Goal: Task Accomplishment & Management: Manage account settings

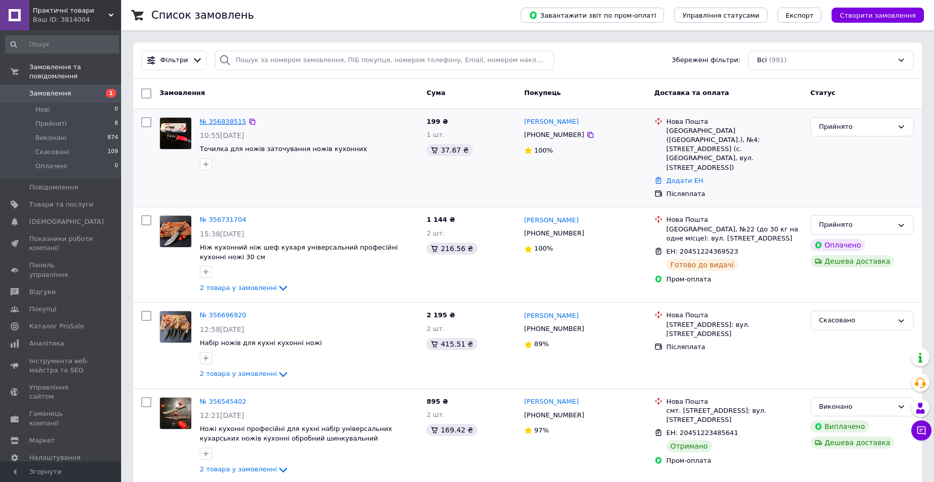
click at [221, 121] on link "№ 356838515" at bounding box center [223, 122] width 46 height 8
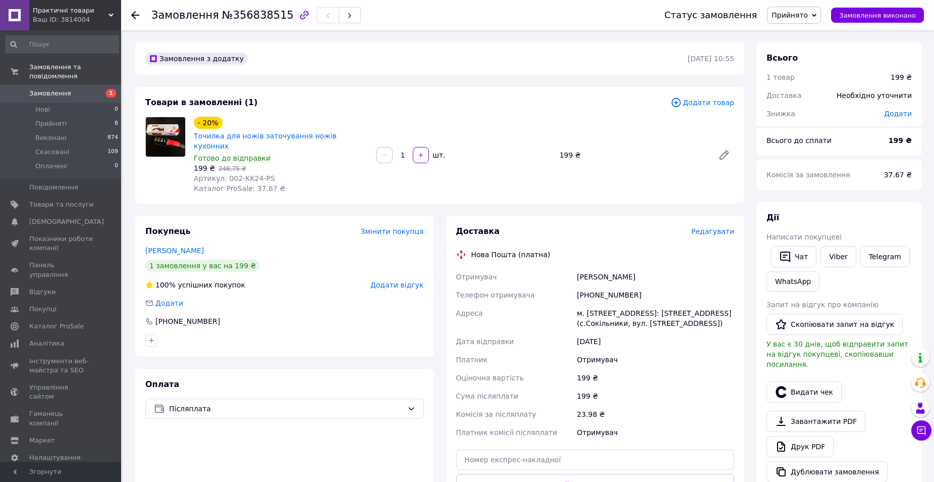
click at [719, 227] on span "Редагувати" at bounding box center [713, 231] width 43 height 8
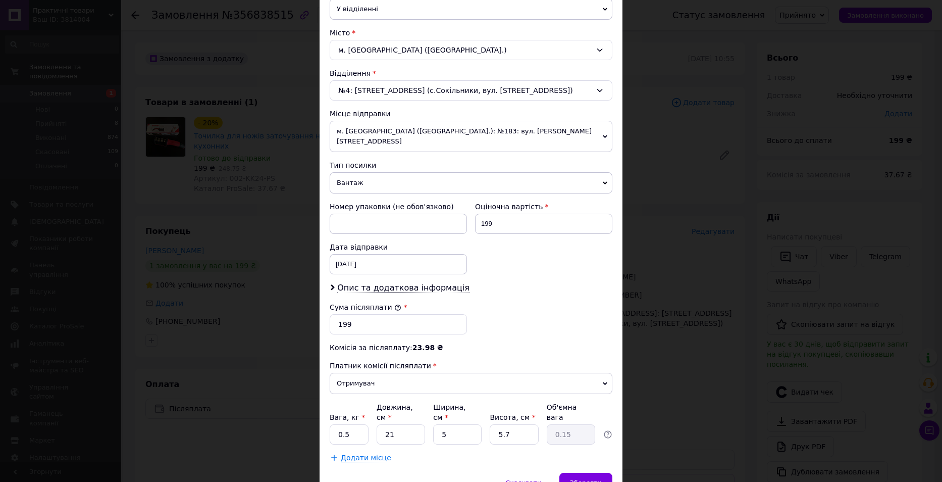
scroll to position [289, 0]
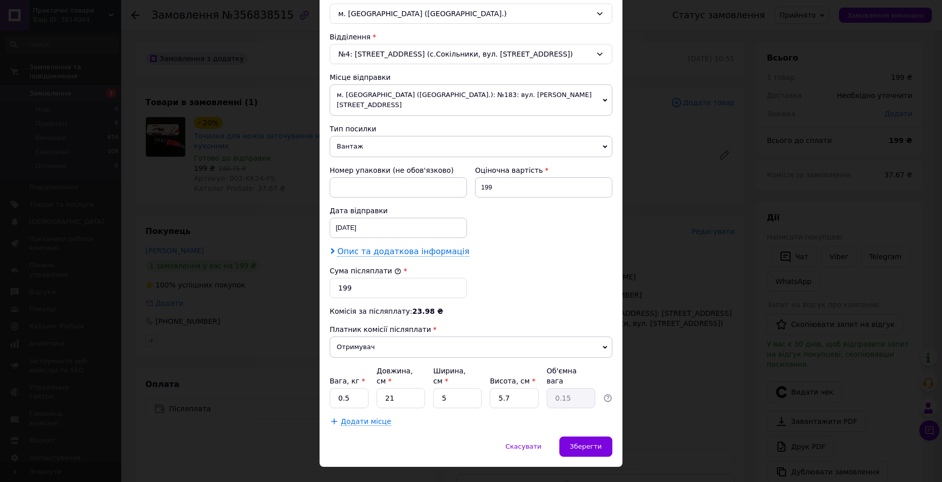
click at [332, 248] on icon at bounding box center [333, 251] width 6 height 6
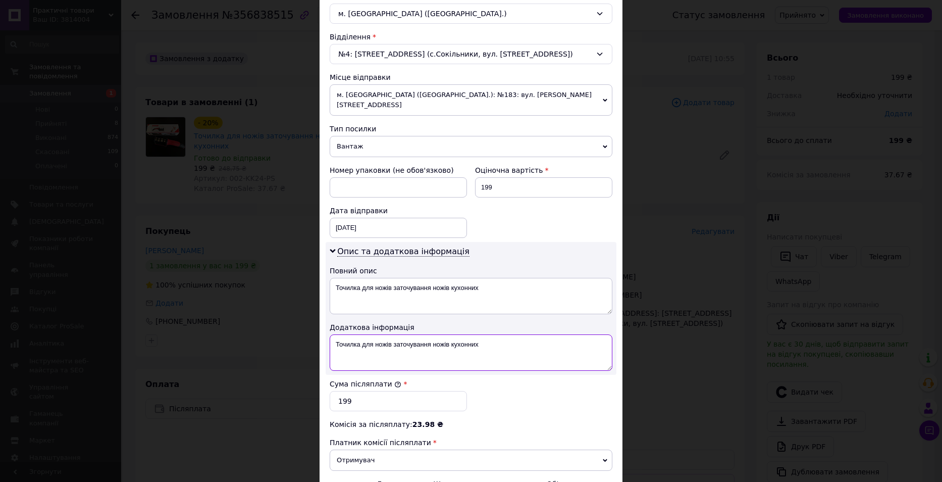
drag, startPoint x: 335, startPoint y: 335, endPoint x: 515, endPoint y: 345, distance: 181.0
click at [515, 345] on textarea "Точилка для ножів заточування ножів кухонних" at bounding box center [471, 352] width 283 height 36
type textarea "З"
type textarea "Prom"
click at [555, 307] on div "Опис та додаткова інформація Повний опис Точилка для ножів заточування ножів ку…" at bounding box center [471, 308] width 291 height 133
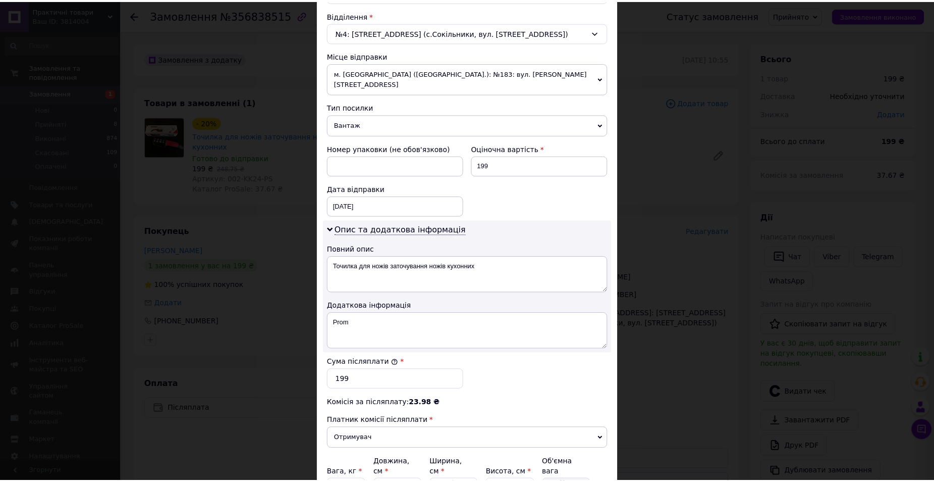
scroll to position [402, 0]
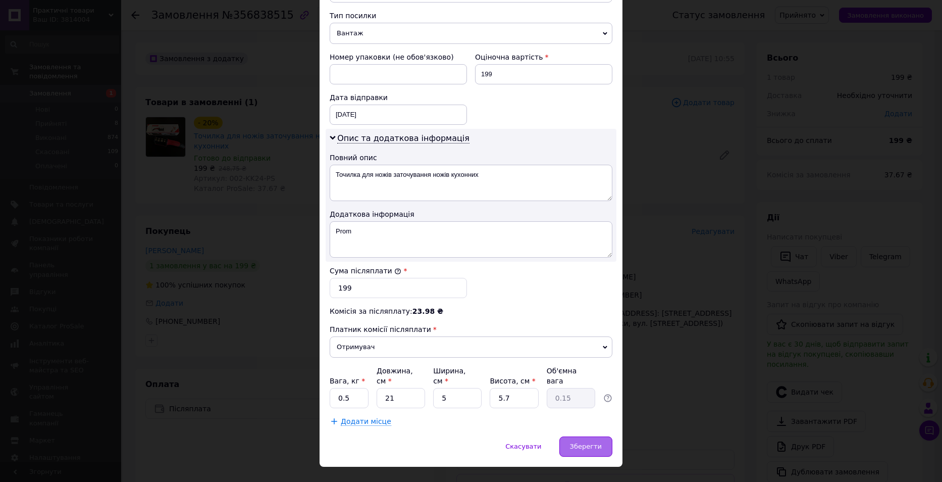
click at [585, 442] on span "Зберегти" at bounding box center [586, 446] width 32 height 8
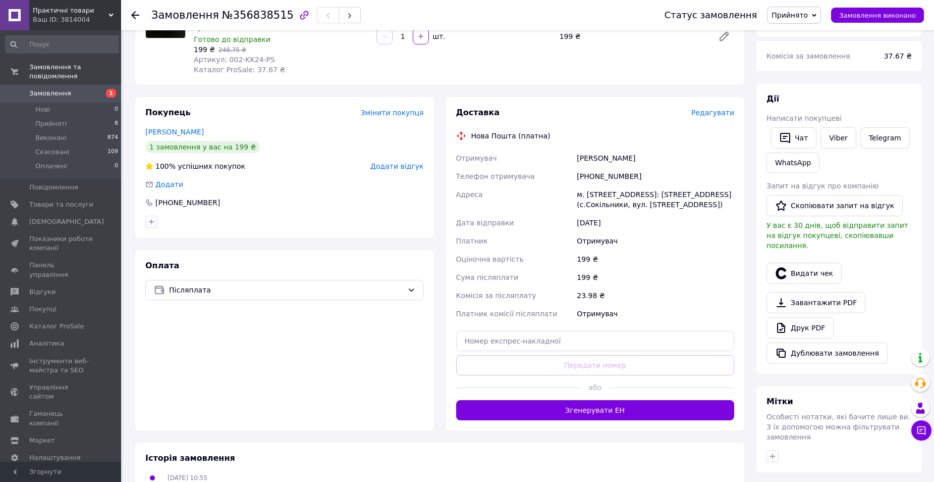
scroll to position [151, 0]
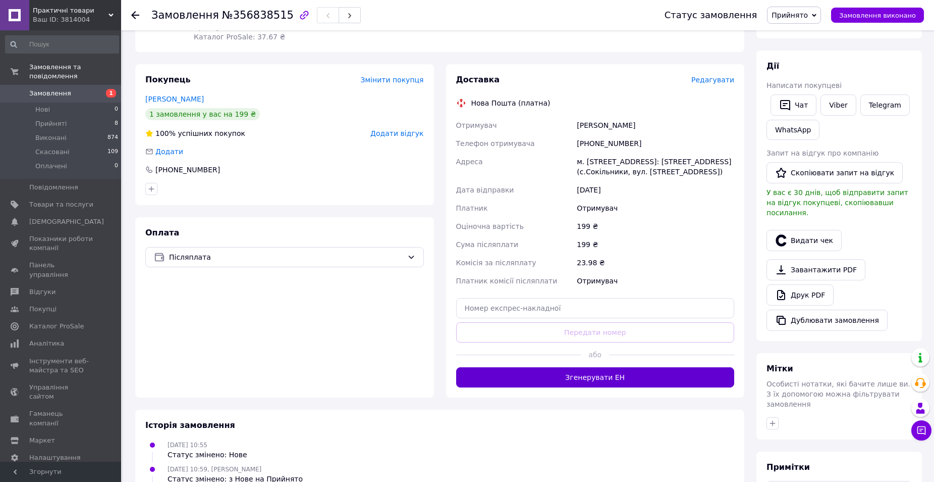
click at [587, 367] on button "Згенерувати ЕН" at bounding box center [595, 377] width 279 height 20
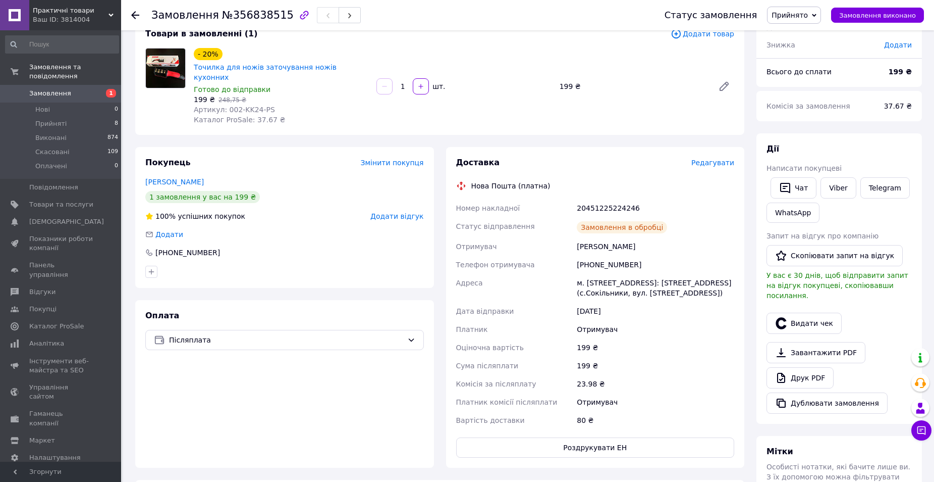
scroll to position [50, 0]
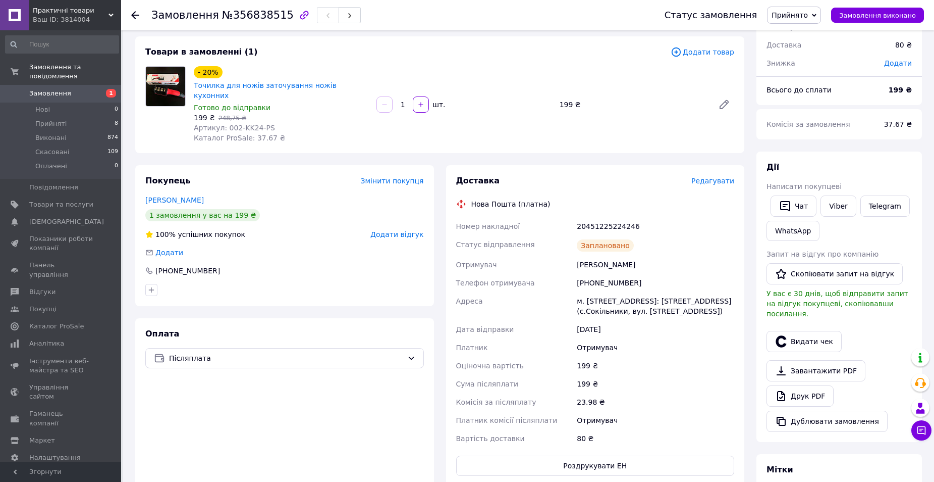
drag, startPoint x: 577, startPoint y: 218, endPoint x: 710, endPoint y: 297, distance: 155.3
click at [710, 297] on div "Номер накладної 20451225224246 Статус відправлення Заплановано Отримувач Мелент…" at bounding box center [595, 332] width 283 height 230
copy div "20451225224246 Статус відправлення Заплановано Отримувач Мелентьєв Євгеній Теле…"
click at [156, 146] on div "Замовлення з додатку 12.08.2025 | 10:55 Товари в замовленні (1) Додати товар - …" at bounding box center [439, 343] width 621 height 703
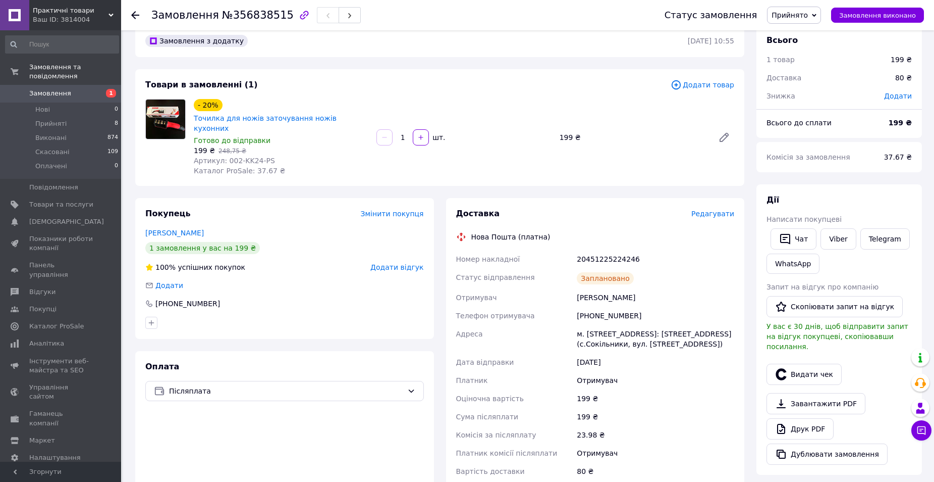
scroll to position [0, 0]
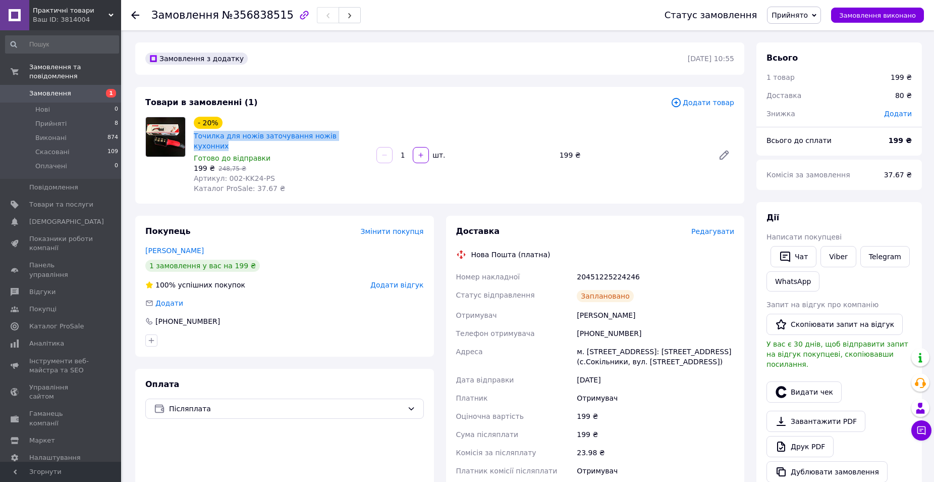
drag, startPoint x: 191, startPoint y: 133, endPoint x: 350, endPoint y: 138, distance: 159.1
click at [350, 138] on div "- 20% Точилка для ножів заточування ножів кухонних Готово до відправки 199 ₴   …" at bounding box center [281, 155] width 183 height 81
copy link "Точилка для ножів заточування ножів кухонних"
click at [291, 101] on div "Товари в замовленні (1)" at bounding box center [407, 103] width 525 height 12
click at [52, 89] on span "Замовлення" at bounding box center [50, 93] width 42 height 9
